Goal: Find specific page/section: Find specific page/section

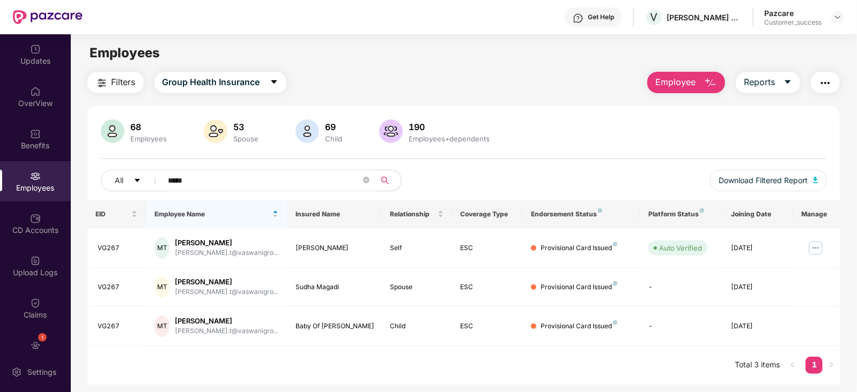
scroll to position [34, 0]
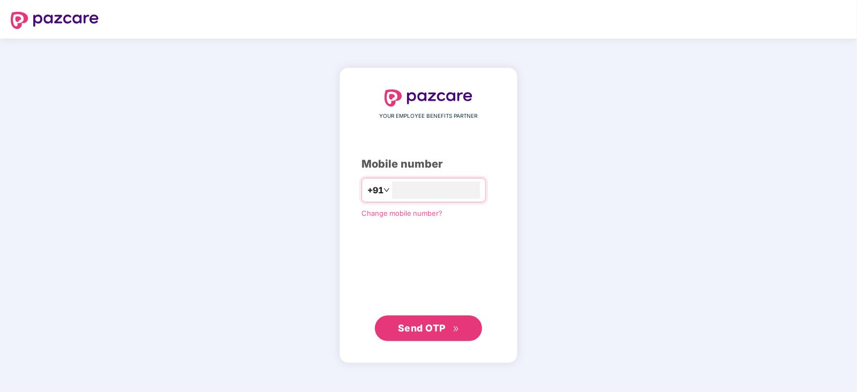
type input "**********"
click at [433, 323] on span "Send OTP" at bounding box center [422, 327] width 48 height 11
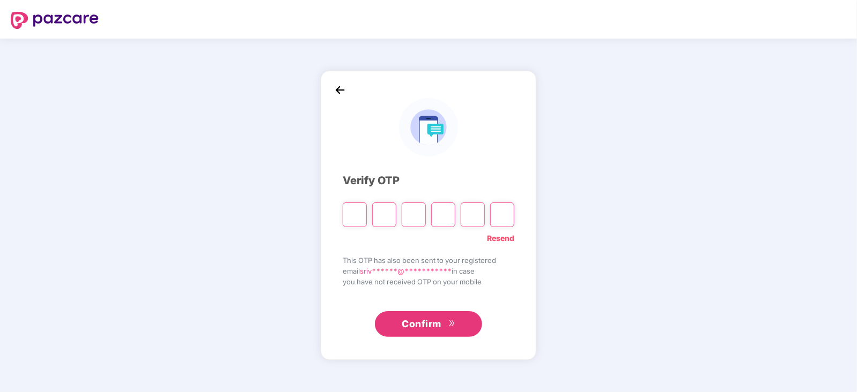
type input "*"
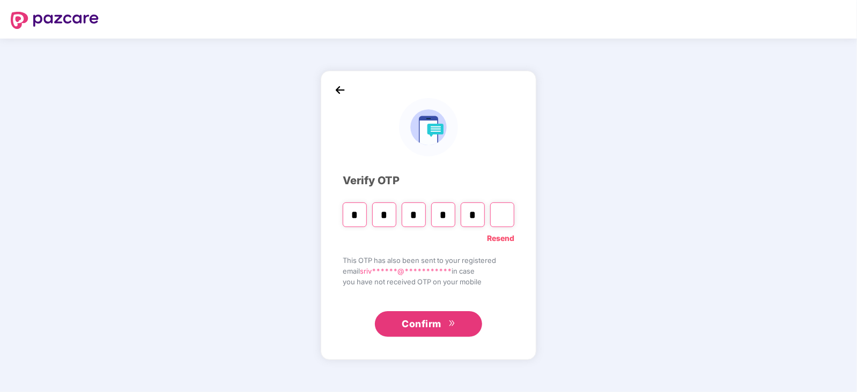
type input "*"
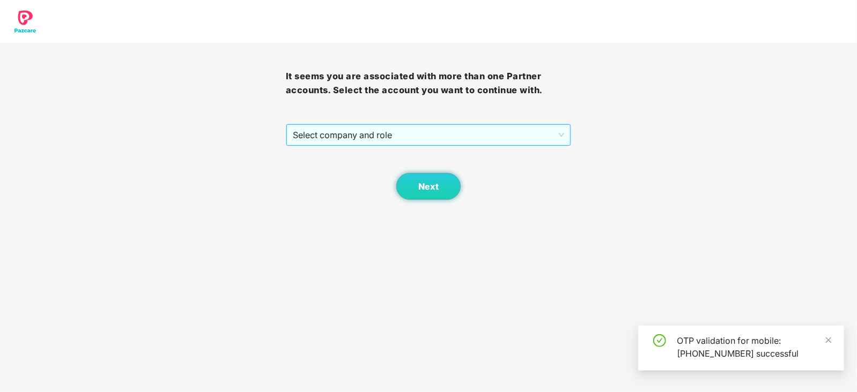
click at [557, 134] on span "Select company and role" at bounding box center [429, 135] width 272 height 20
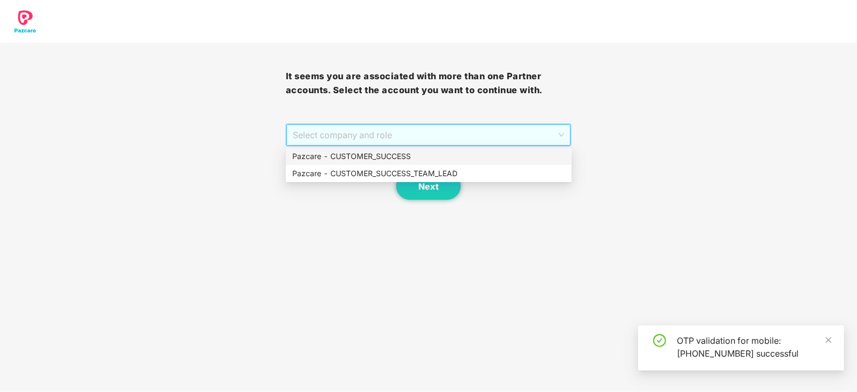
click at [365, 154] on div "Pazcare - CUSTOMER_SUCCESS" at bounding box center [428, 157] width 273 height 12
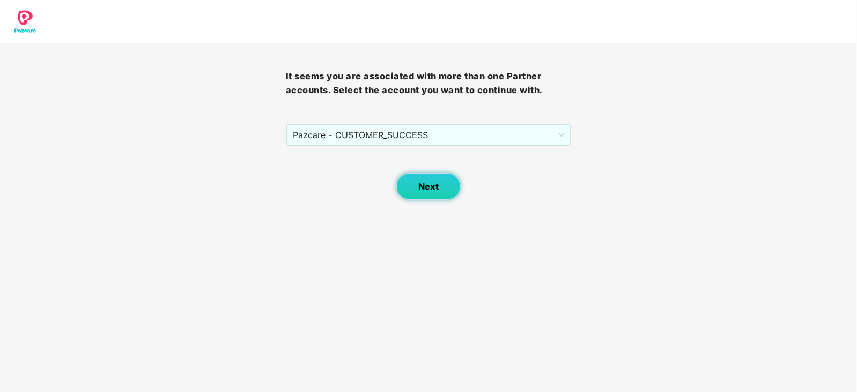
click at [436, 189] on span "Next" at bounding box center [428, 187] width 20 height 10
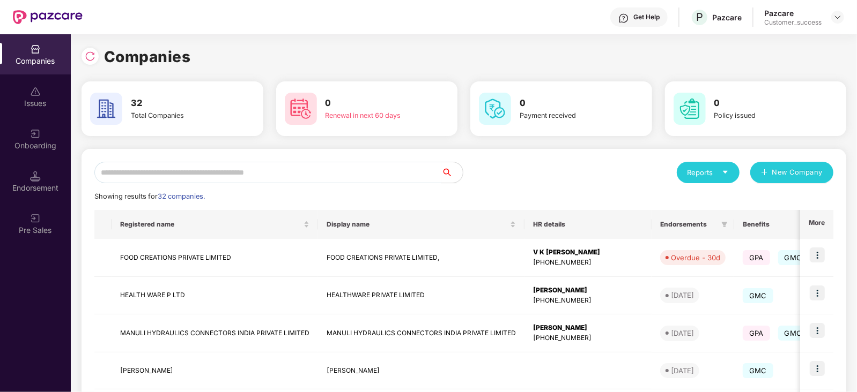
click at [168, 168] on input "text" at bounding box center [267, 172] width 347 height 21
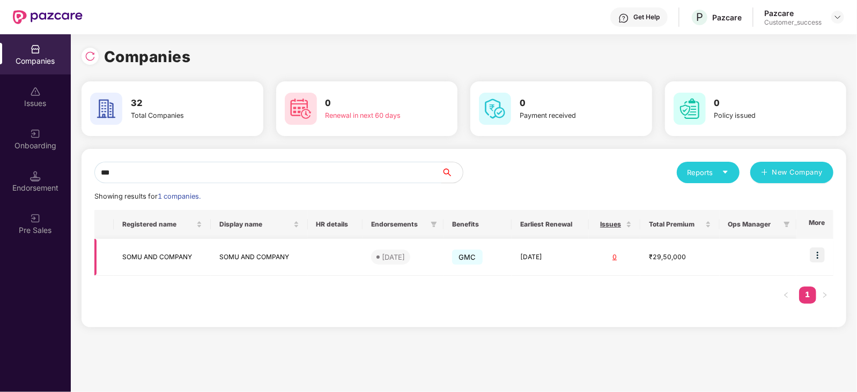
type input "***"
click at [818, 257] on img at bounding box center [816, 255] width 15 height 15
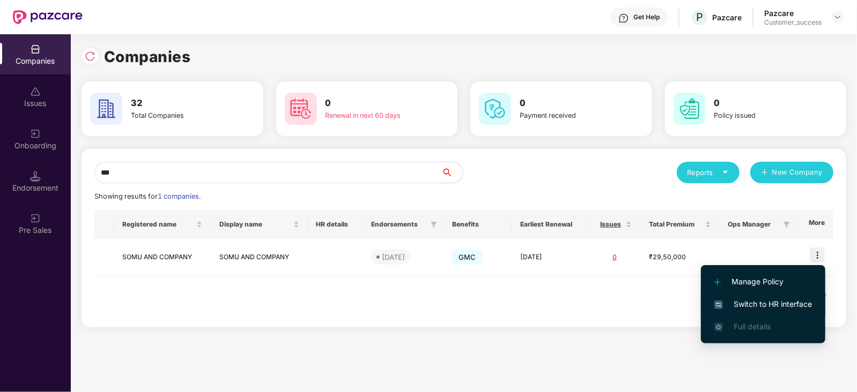
click at [769, 301] on span "Switch to HR interface" at bounding box center [763, 305] width 98 height 12
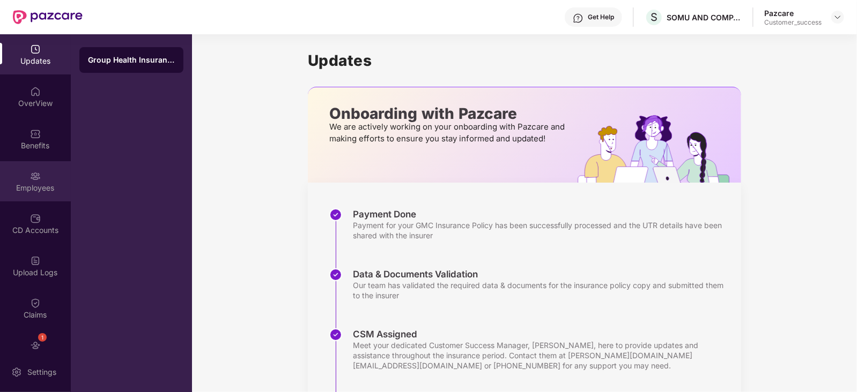
click at [25, 193] on div "Employees" at bounding box center [35, 181] width 71 height 40
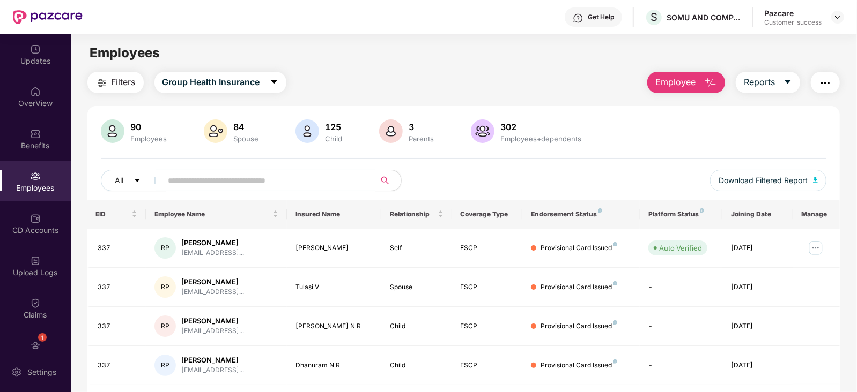
click at [190, 182] on input "text" at bounding box center [264, 181] width 192 height 16
paste input "**********"
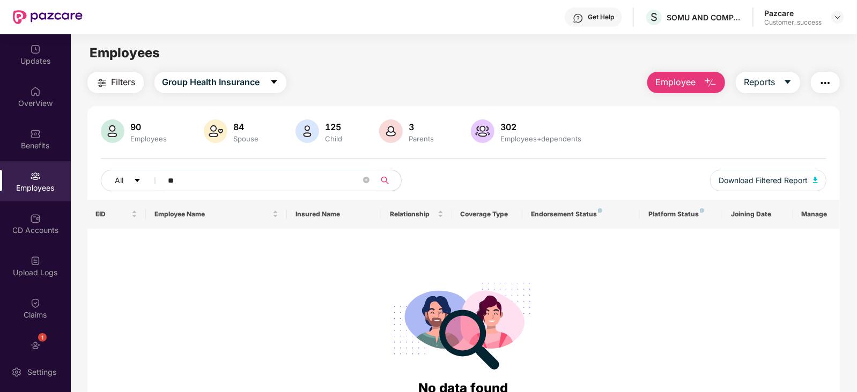
type input "*"
